Goal: Transaction & Acquisition: Download file/media

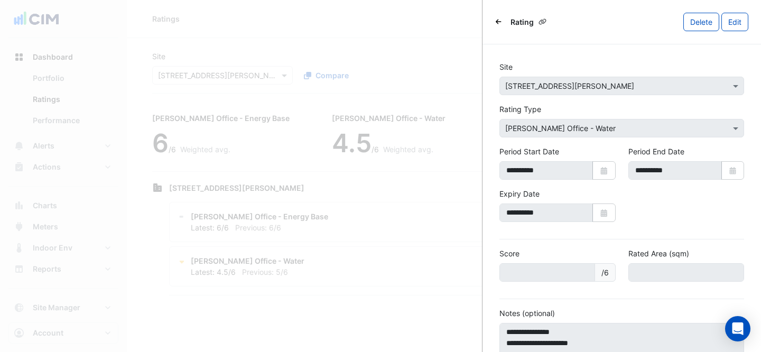
scroll to position [93, 0]
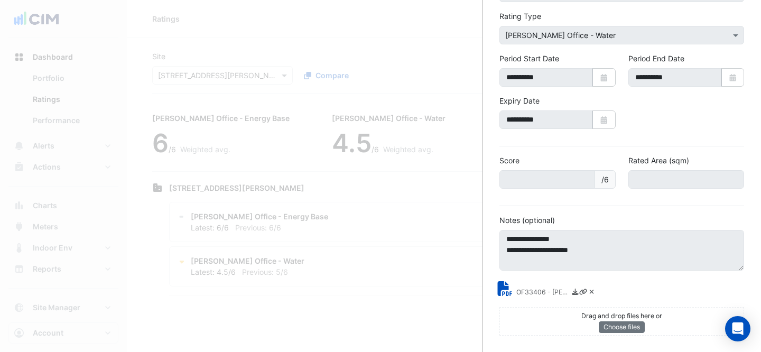
click at [442, 175] on ngb-offcanvas-backdrop at bounding box center [380, 176] width 761 height 352
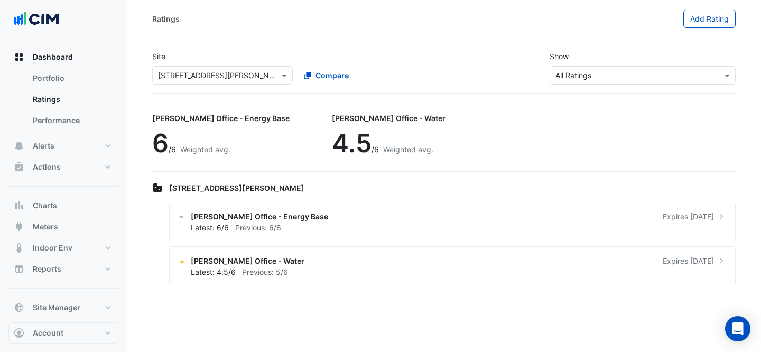
click at [342, 30] on ngb-offcanvas-backdrop at bounding box center [380, 176] width 761 height 352
click at [199, 74] on input "text" at bounding box center [212, 75] width 108 height 11
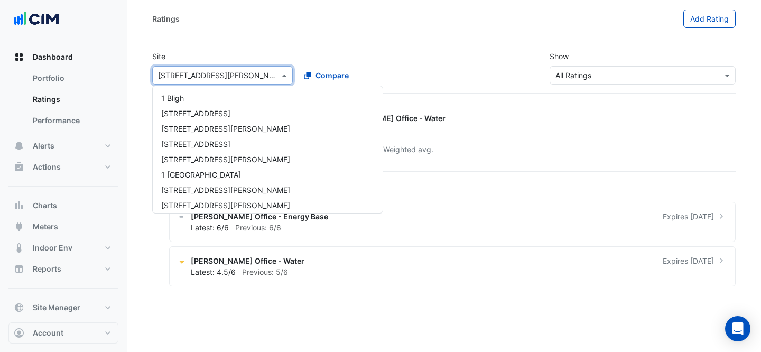
click at [199, 74] on input "text" at bounding box center [212, 75] width 108 height 11
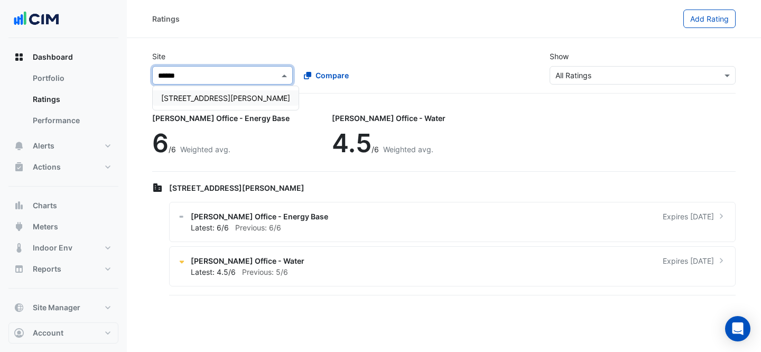
type input "*******"
click at [178, 92] on div "[STREET_ADDRESS][PERSON_NAME]" at bounding box center [226, 97] width 146 height 15
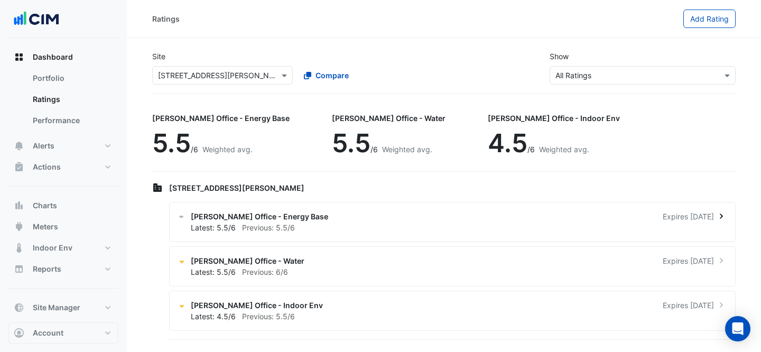
click at [377, 213] on div "[PERSON_NAME] Office - Energy Base Expires [DATE]" at bounding box center [459, 216] width 536 height 11
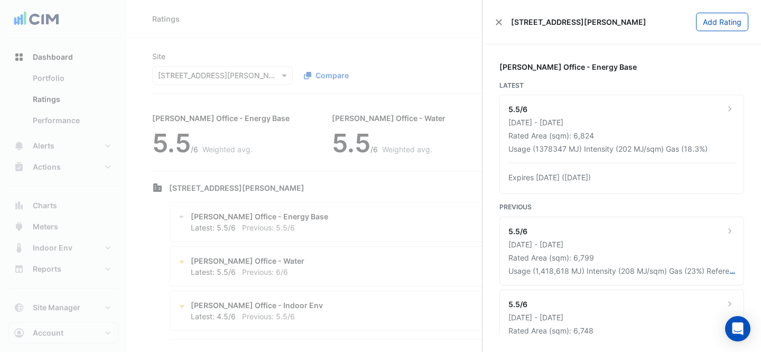
click at [400, 222] on ngb-offcanvas-backdrop at bounding box center [380, 176] width 761 height 352
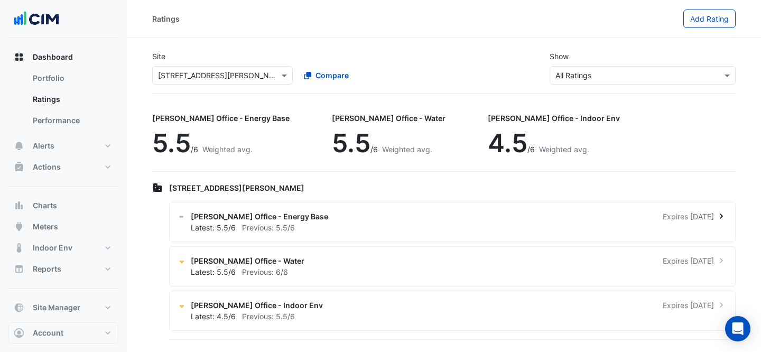
click at [400, 222] on div "Latest: 5.5/6 Previous: 5.5/6" at bounding box center [459, 227] width 536 height 11
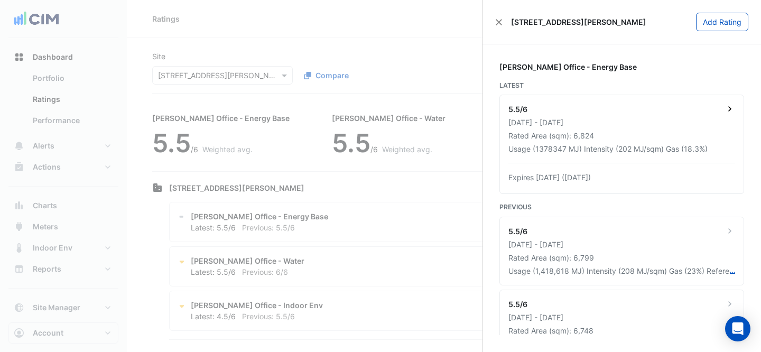
click at [638, 117] on div "[DATE] - [DATE]" at bounding box center [622, 122] width 227 height 11
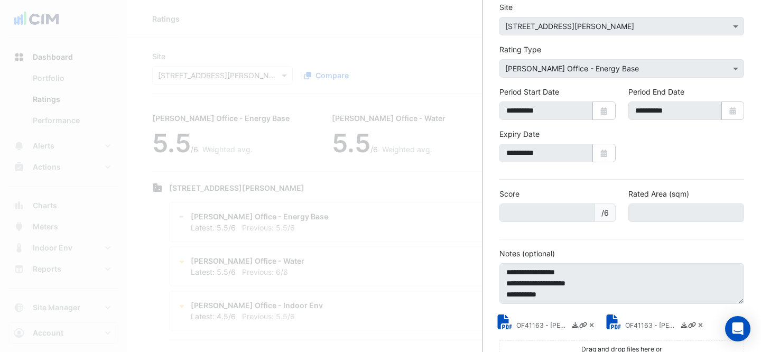
scroll to position [93, 0]
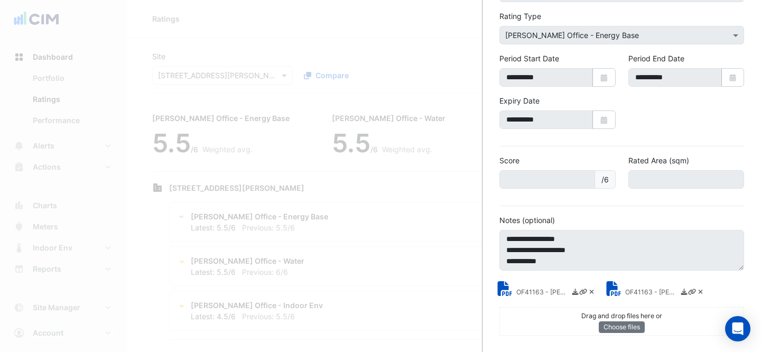
click at [527, 291] on small "OF41163 - [PERSON_NAME] Energy Rating Certificate.pdf" at bounding box center [543, 293] width 53 height 11
click at [655, 288] on small "OF41163 - [PERSON_NAME] Energy Rating Report.pdf" at bounding box center [652, 293] width 53 height 11
